Goal: Transaction & Acquisition: Purchase product/service

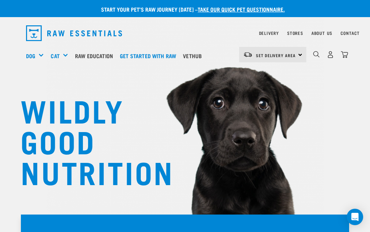
click at [330, 55] on img "dropdown navigation" at bounding box center [330, 54] width 7 height 7
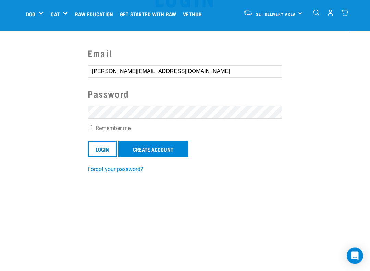
scroll to position [42, 0]
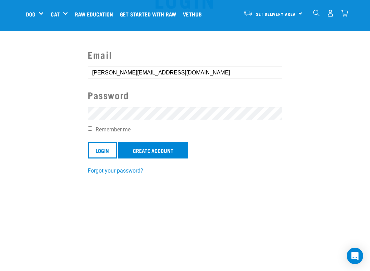
click at [92, 126] on input "Remember me" at bounding box center [90, 128] width 4 height 4
checkbox input "true"
click at [102, 151] on input "Login" at bounding box center [102, 150] width 29 height 16
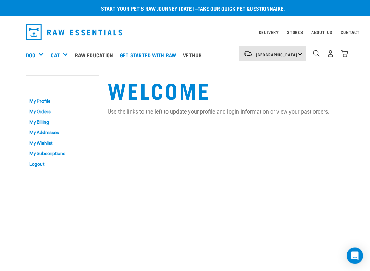
scroll to position [7, 0]
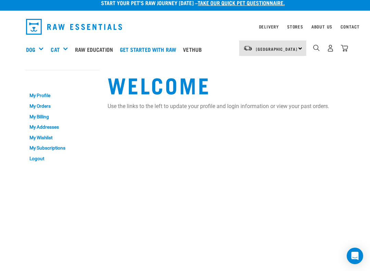
click at [299, 45] on div "[GEOGRAPHIC_DATA] [GEOGRAPHIC_DATA]" at bounding box center [272, 47] width 67 height 15
click at [267, 67] on link "[GEOGRAPHIC_DATA]" at bounding box center [272, 67] width 66 height 15
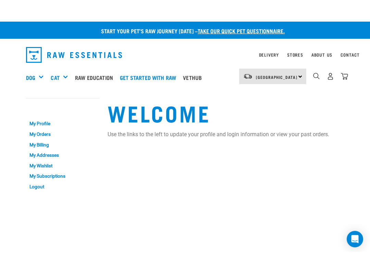
scroll to position [0, 0]
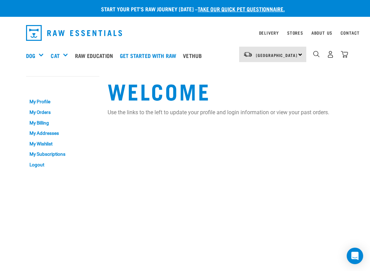
click at [55, 129] on link "My Addresses" at bounding box center [62, 133] width 73 height 11
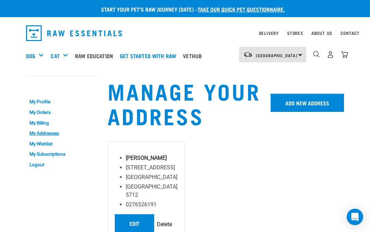
click at [0, 0] on div "Shop All Dog" at bounding box center [0, 0] width 0 height 0
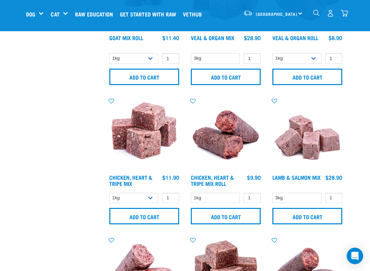
scroll to position [951, 0]
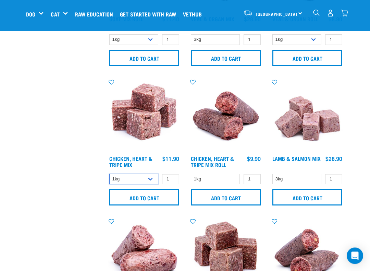
click at [149, 179] on select "1kg 3kg" at bounding box center [133, 179] width 49 height 11
select select "368"
click at [160, 197] on input "Add to cart" at bounding box center [144, 197] width 70 height 16
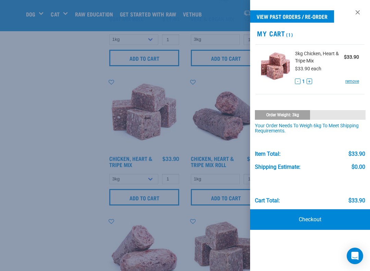
click at [361, 12] on link at bounding box center [357, 12] width 11 height 11
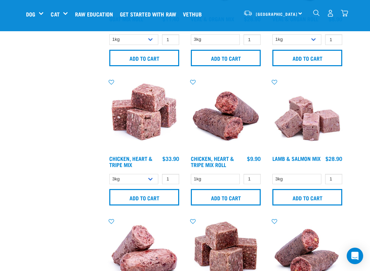
click at [192, 200] on input "Add to cart" at bounding box center [226, 197] width 70 height 16
click at [140, 193] on input "Add to cart" at bounding box center [144, 197] width 70 height 16
click at [347, 10] on img "dropdown navigation" at bounding box center [344, 13] width 7 height 7
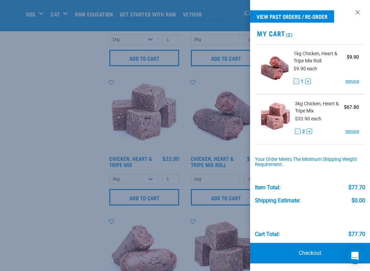
click at [356, 78] on link "remove" at bounding box center [352, 81] width 14 height 6
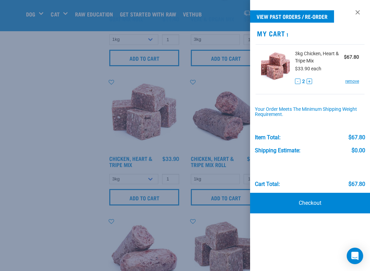
click at [44, 113] on div at bounding box center [185, 135] width 370 height 271
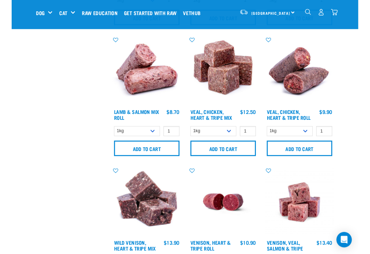
scroll to position [1129, 0]
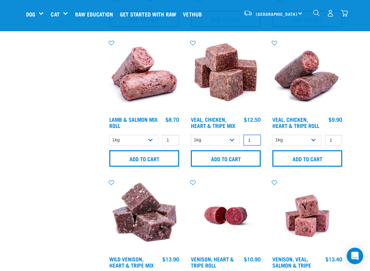
click at [252, 137] on input "1" at bounding box center [252, 140] width 17 height 11
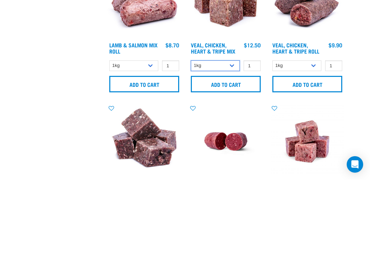
click at [233, 135] on select "1kg 3kg" at bounding box center [215, 140] width 49 height 11
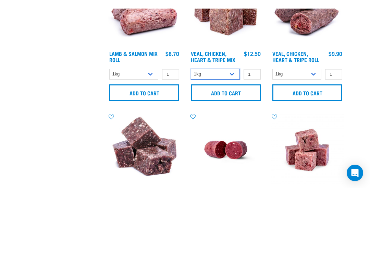
scroll to position [1203, 0]
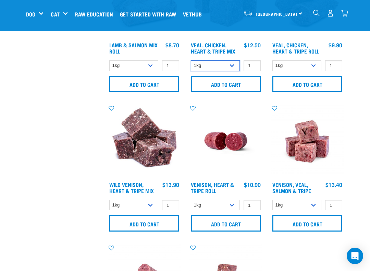
select select "752"
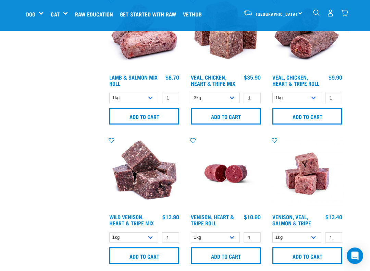
scroll to position [1171, 0]
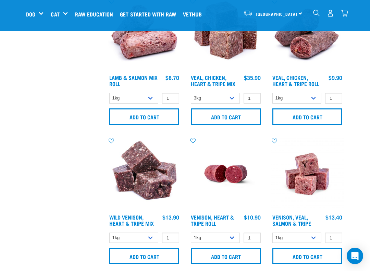
click at [235, 115] on input "Add to cart" at bounding box center [226, 116] width 70 height 16
click at [347, 16] on img "dropdown navigation" at bounding box center [344, 13] width 7 height 7
click at [347, 15] on img "dropdown navigation" at bounding box center [344, 13] width 7 height 7
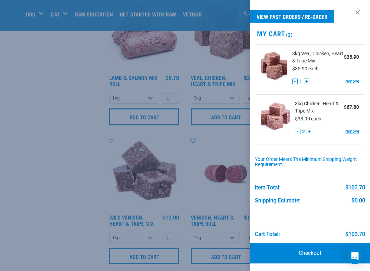
click at [297, 132] on button "-" at bounding box center [297, 130] width 5 height 5
click at [205, 147] on div at bounding box center [185, 135] width 370 height 271
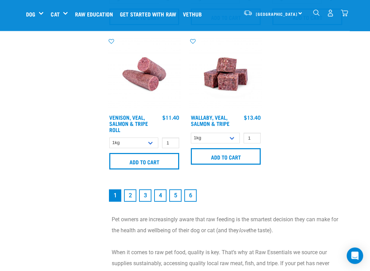
scroll to position [1410, 0]
click at [129, 200] on link "2" at bounding box center [130, 195] width 12 height 12
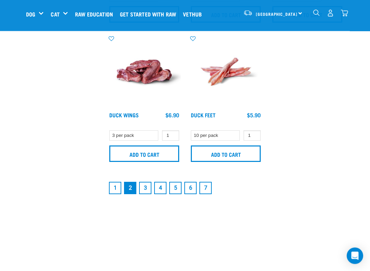
scroll to position [1417, 0]
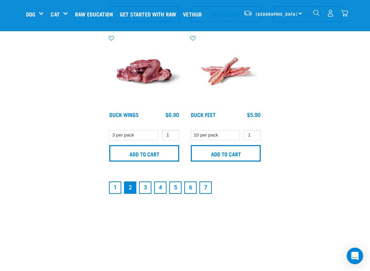
click at [148, 185] on link "3" at bounding box center [145, 187] width 12 height 12
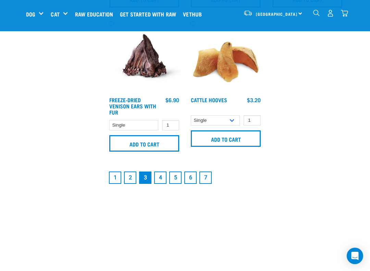
scroll to position [1428, 0]
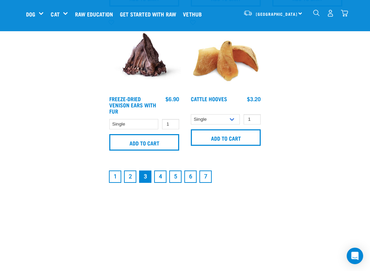
click at [161, 174] on link "4" at bounding box center [160, 176] width 12 height 12
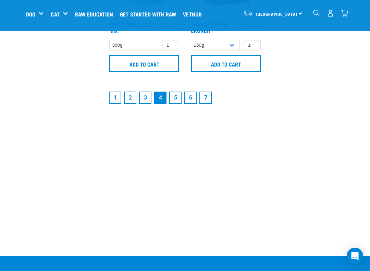
scroll to position [1510, 0]
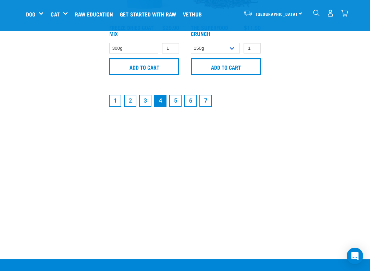
click at [112, 107] on link "1" at bounding box center [115, 101] width 12 height 12
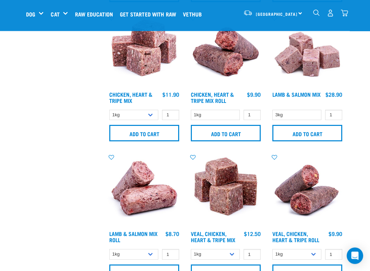
scroll to position [1015, 0]
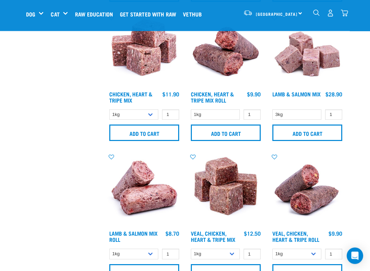
click at [151, 114] on select "1kg 3kg" at bounding box center [133, 115] width 49 height 11
select select "368"
click at [162, 132] on input "Add to cart" at bounding box center [144, 132] width 70 height 16
click at [342, 13] on img "dropdown navigation" at bounding box center [344, 13] width 7 height 7
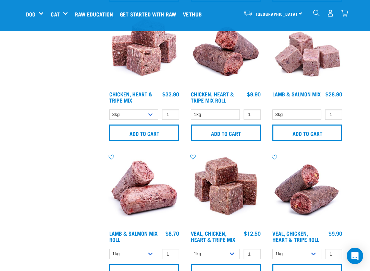
click at [343, 14] on img "dropdown navigation" at bounding box center [344, 13] width 7 height 7
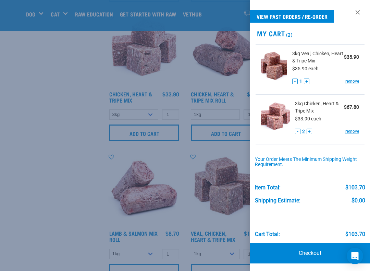
click at [309, 134] on button "+" at bounding box center [309, 130] width 5 height 5
click at [296, 131] on button "-" at bounding box center [296, 130] width 5 height 5
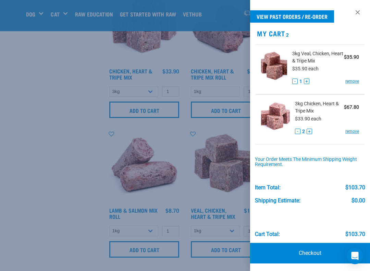
scroll to position [1045, 0]
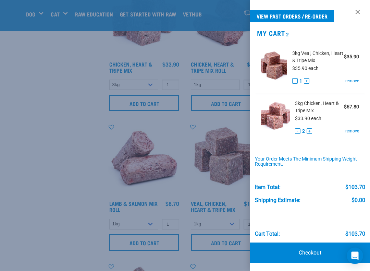
click at [317, 232] on link "Checkout" at bounding box center [310, 253] width 120 height 21
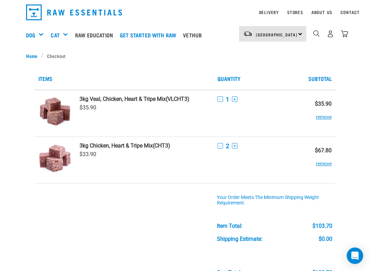
scroll to position [23, 0]
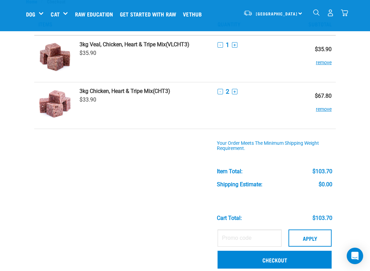
click at [302, 232] on link "Checkout" at bounding box center [275, 259] width 114 height 18
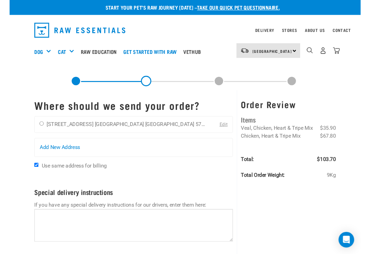
scroll to position [6, 0]
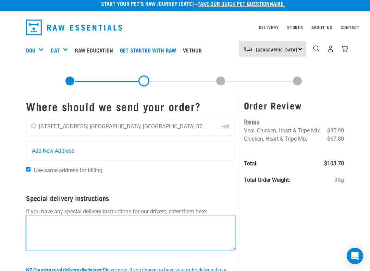
click at [59, 220] on textarea at bounding box center [130, 232] width 209 height 34
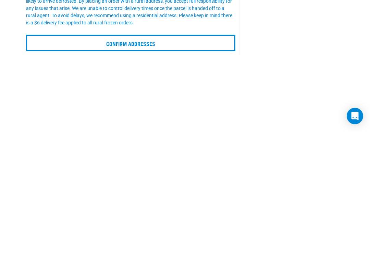
scroll to position [123, 0]
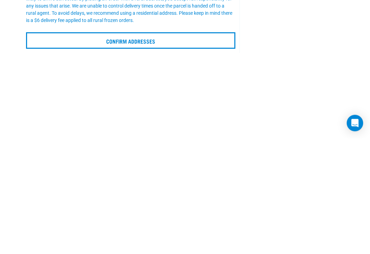
type textarea "Leave at front door. Thank you."
click at [164, 148] on input "Confirm addresses" at bounding box center [130, 156] width 209 height 16
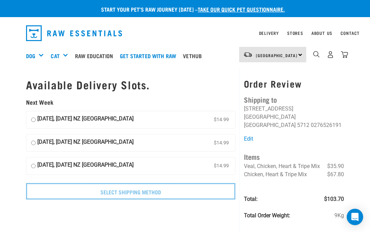
click at [38, 115] on label "[DATE], [DATE] NZ [GEOGRAPHIC_DATA] $14.99" at bounding box center [130, 119] width 209 height 17
click at [36, 115] on input "[DATE], [DATE] NZ [GEOGRAPHIC_DATA] $14.99" at bounding box center [33, 120] width 4 height 10
radio input "true"
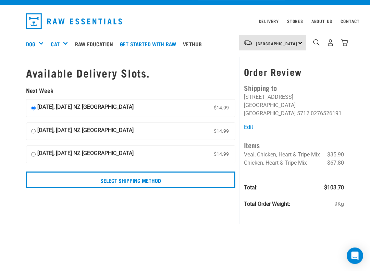
scroll to position [12, 0]
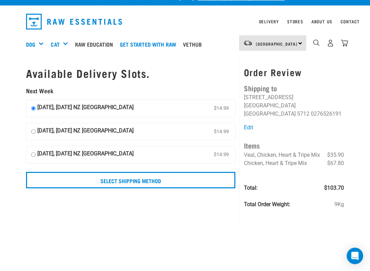
click at [172, 182] on input "Select Shipping Method" at bounding box center [130, 180] width 209 height 16
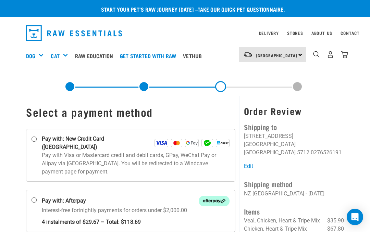
click at [37, 138] on input "Pay with: New Credit Card ([GEOGRAPHIC_DATA])" at bounding box center [34, 139] width 5 height 5
radio input "true"
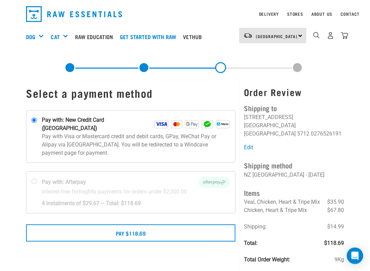
scroll to position [19, 0]
click at [172, 224] on button "Pay $118.69" at bounding box center [130, 232] width 209 height 17
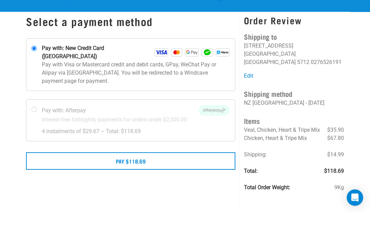
scroll to position [38, 0]
